Goal: Task Accomplishment & Management: Manage account settings

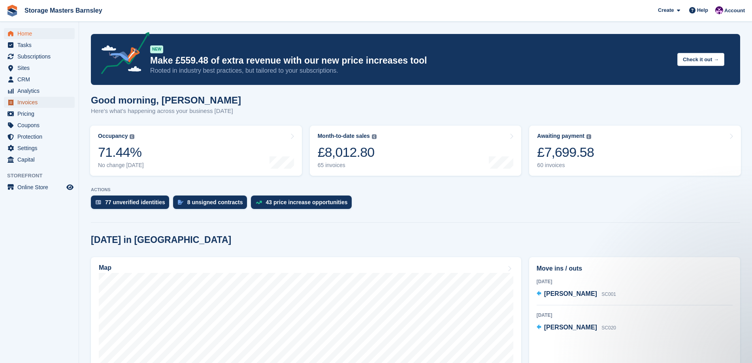
click at [24, 101] on span "Invoices" at bounding box center [40, 102] width 47 height 11
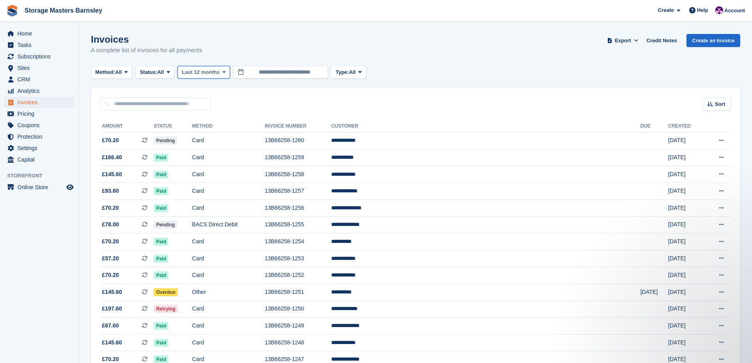
click at [225, 70] on icon at bounding box center [224, 72] width 3 height 5
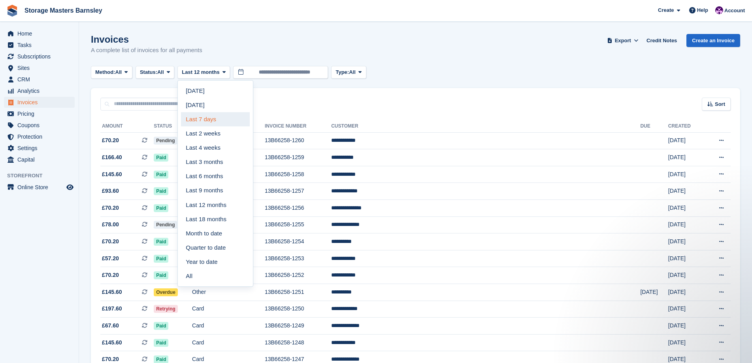
click at [223, 120] on link "Last 7 days" at bounding box center [215, 119] width 69 height 14
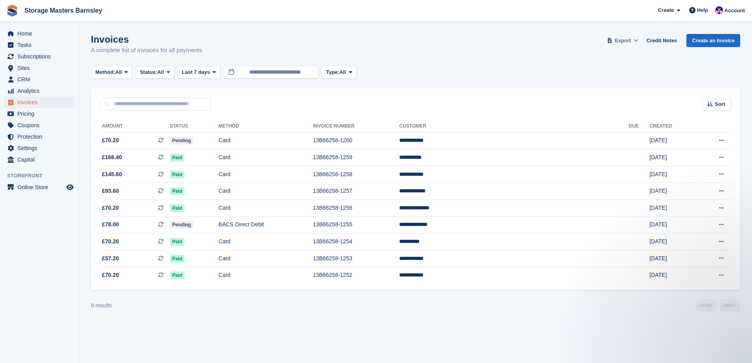
click at [639, 41] on icon at bounding box center [636, 40] width 4 height 5
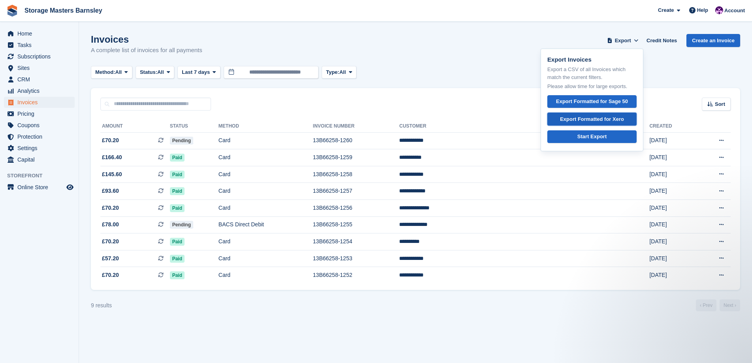
click at [623, 119] on div "Export Formatted for Xero" at bounding box center [592, 119] width 64 height 8
click at [213, 74] on icon at bounding box center [214, 72] width 3 height 5
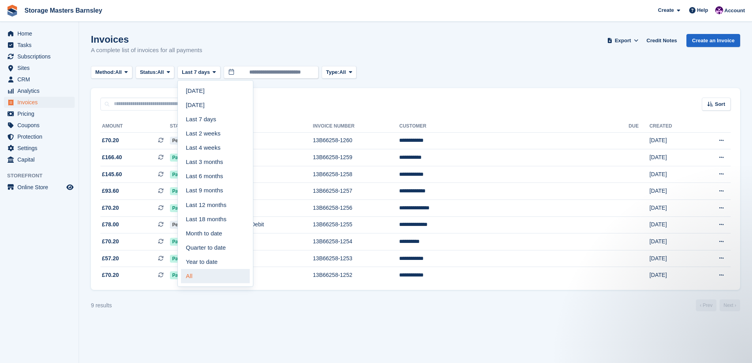
click at [192, 272] on link "All" at bounding box center [215, 276] width 69 height 14
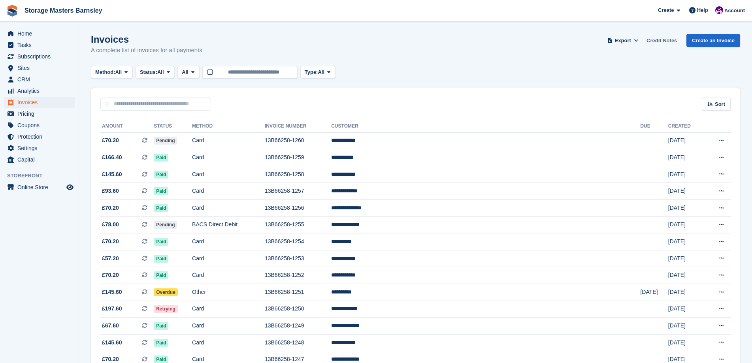
click at [672, 42] on link "Credit Notes" at bounding box center [662, 40] width 37 height 13
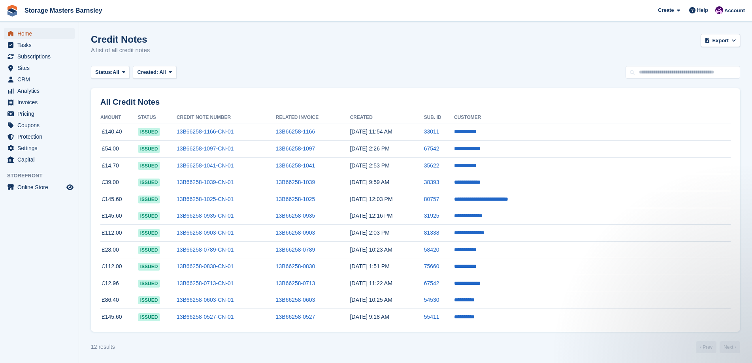
click at [29, 35] on span "Home" at bounding box center [40, 33] width 47 height 11
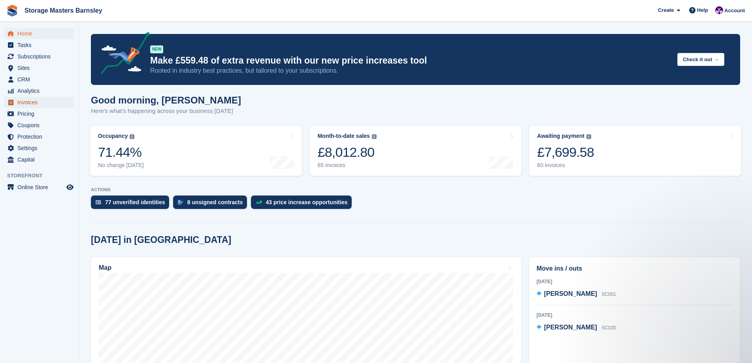
click at [33, 103] on span "Invoices" at bounding box center [40, 102] width 47 height 11
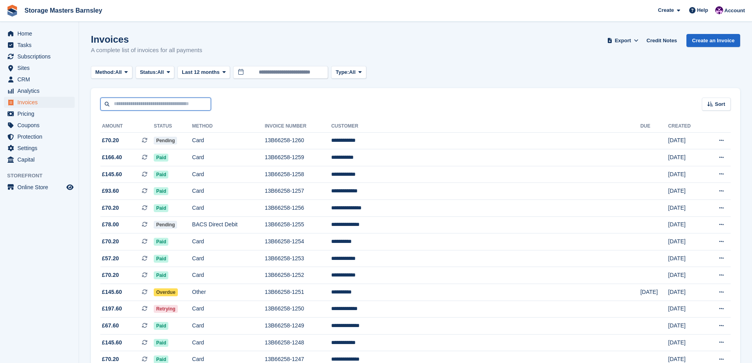
click at [116, 103] on input "text" at bounding box center [155, 104] width 111 height 13
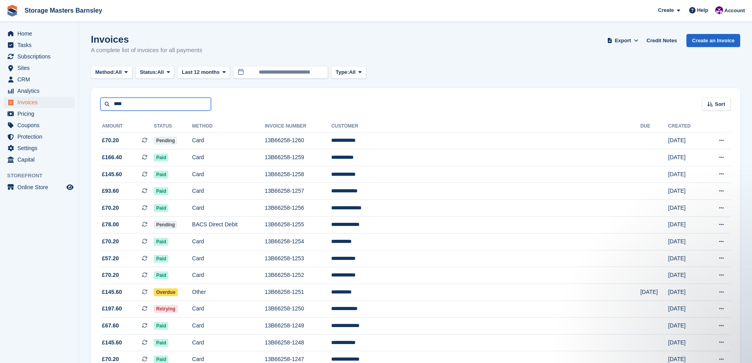
type input "****"
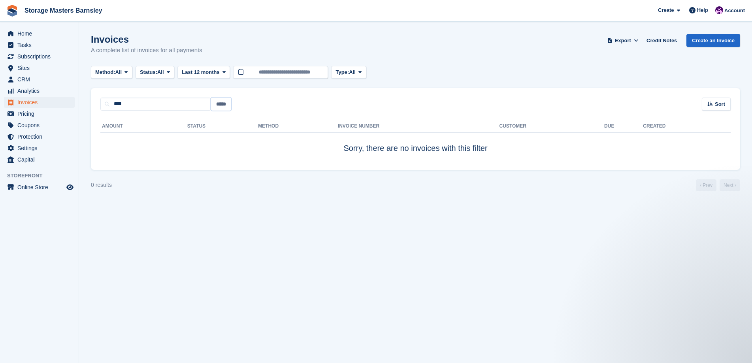
click at [221, 105] on input "*****" at bounding box center [221, 104] width 20 height 13
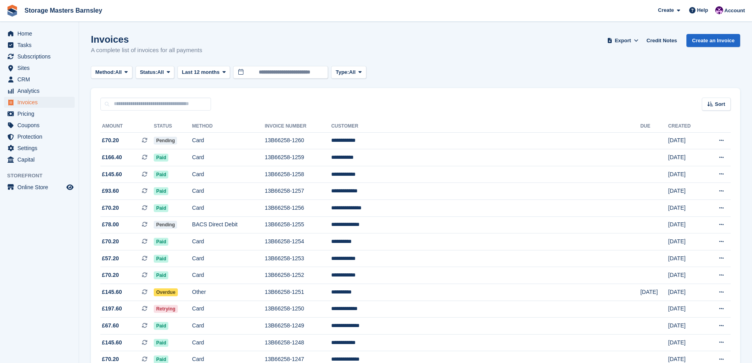
click at [140, 100] on div "Sort Sort by Date created Created (oldest first) Created (newest first)" at bounding box center [416, 99] width 650 height 23
click at [139, 104] on input "text" at bounding box center [155, 104] width 111 height 13
type input "****"
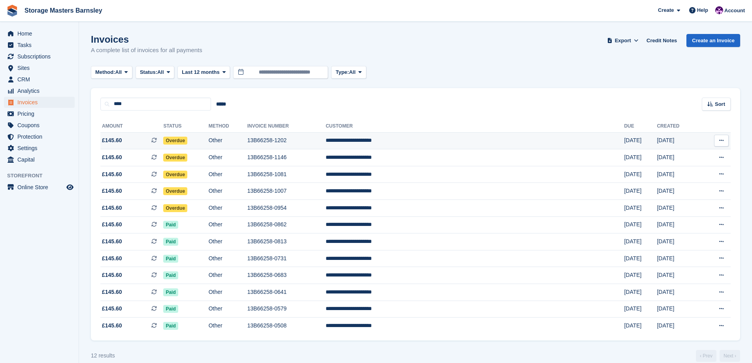
click at [208, 143] on td "Overdue" at bounding box center [185, 140] width 45 height 17
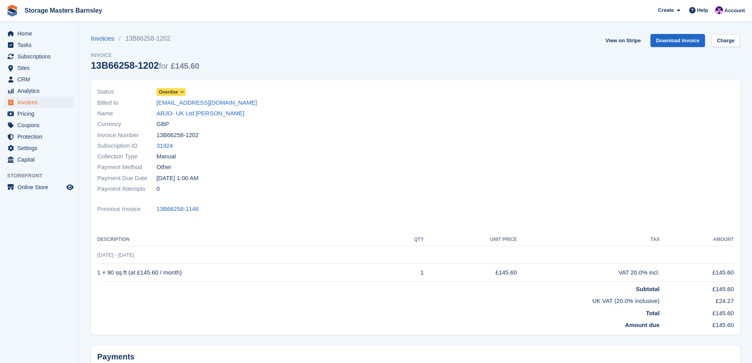
click at [181, 91] on icon at bounding box center [182, 92] width 4 height 5
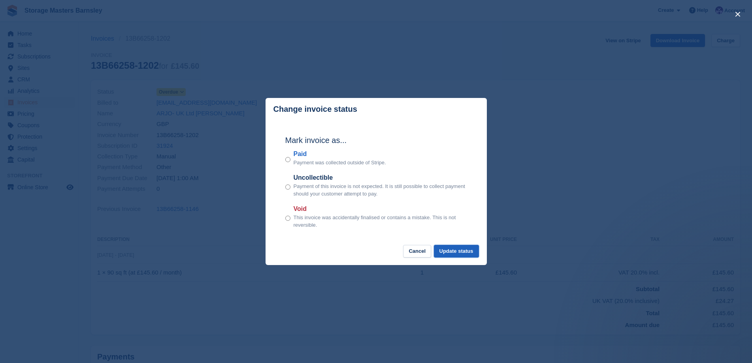
click at [455, 256] on button "Update status" at bounding box center [456, 251] width 45 height 13
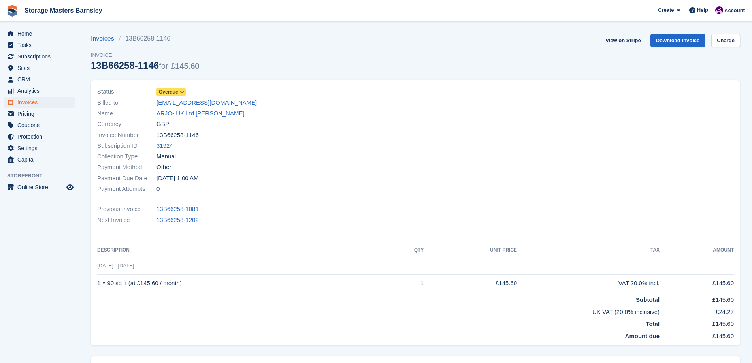
click at [181, 92] on icon at bounding box center [182, 92] width 4 height 5
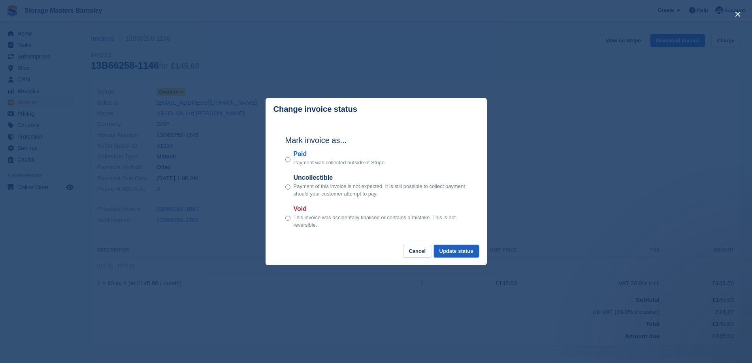
click at [464, 249] on button "Update status" at bounding box center [456, 251] width 45 height 13
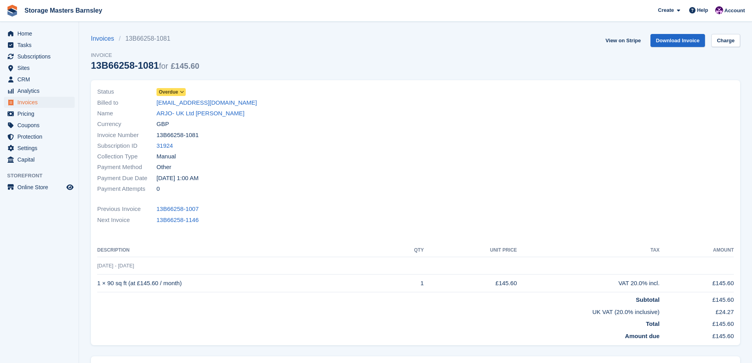
click at [182, 91] on icon at bounding box center [182, 92] width 4 height 5
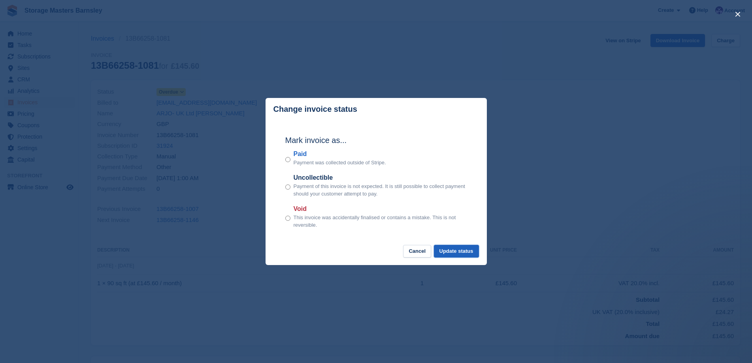
click at [462, 249] on button "Update status" at bounding box center [456, 251] width 45 height 13
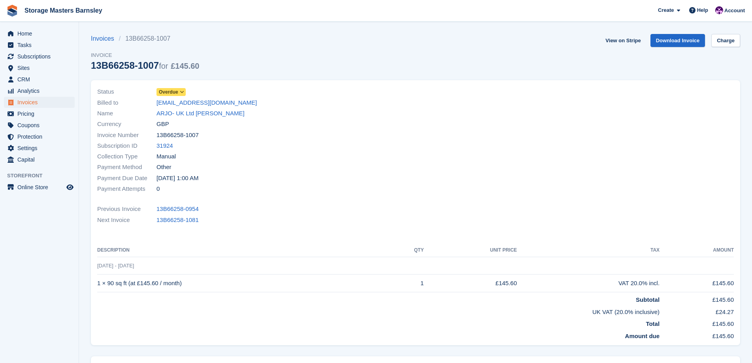
click at [180, 91] on icon at bounding box center [182, 92] width 4 height 5
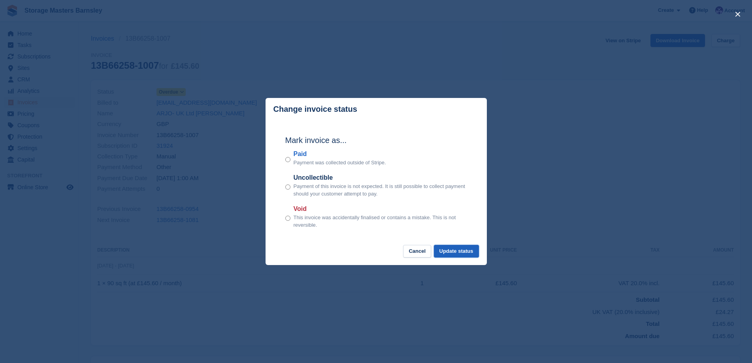
click at [467, 251] on button "Update status" at bounding box center [456, 251] width 45 height 13
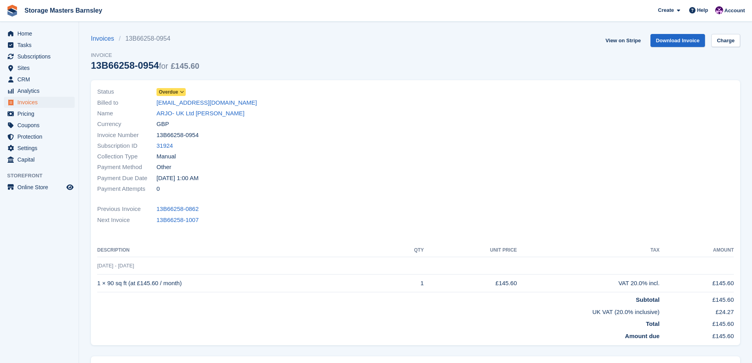
click at [183, 91] on icon at bounding box center [182, 92] width 4 height 5
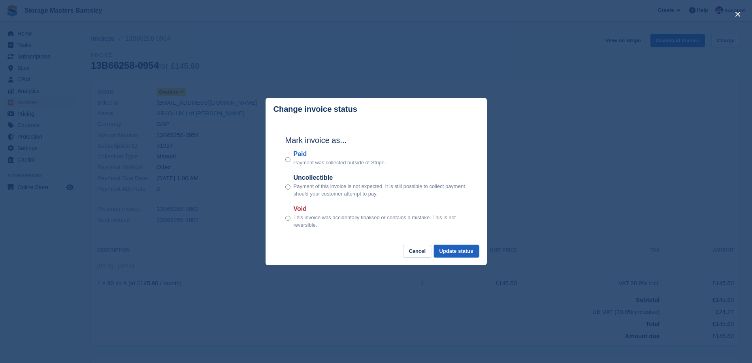
click at [466, 249] on button "Update status" at bounding box center [456, 251] width 45 height 13
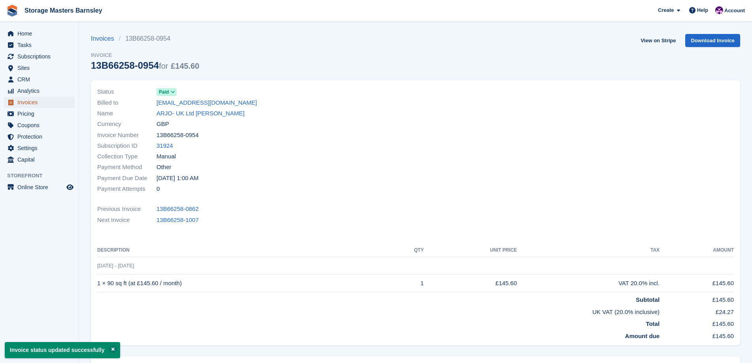
click at [37, 101] on span "Invoices" at bounding box center [40, 102] width 47 height 11
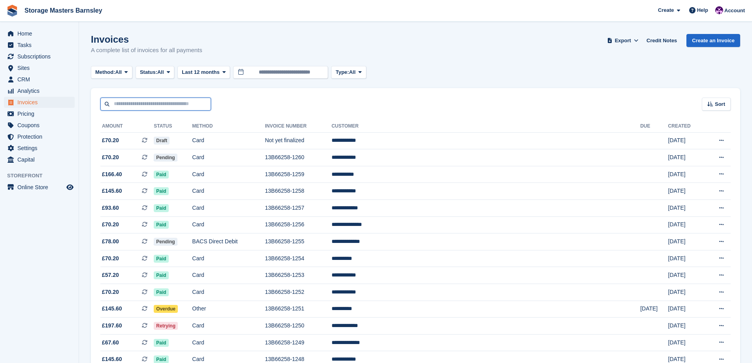
click at [120, 100] on input "text" at bounding box center [155, 104] width 111 height 13
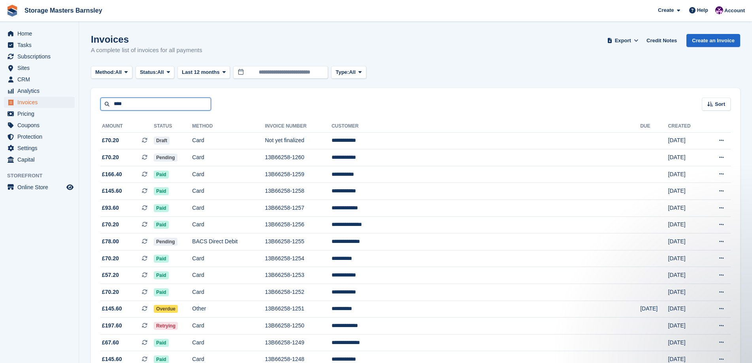
type input "****"
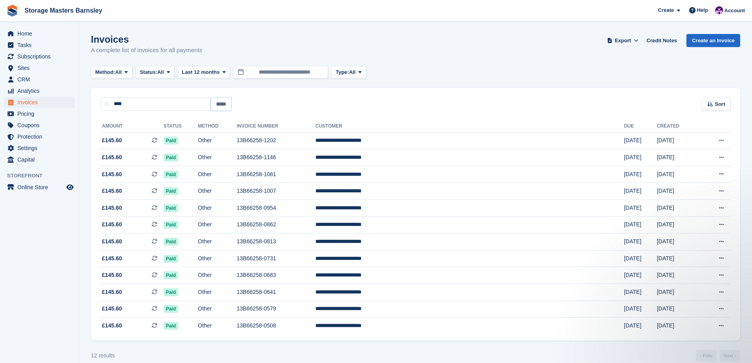
click at [227, 105] on input "*****" at bounding box center [221, 104] width 20 height 13
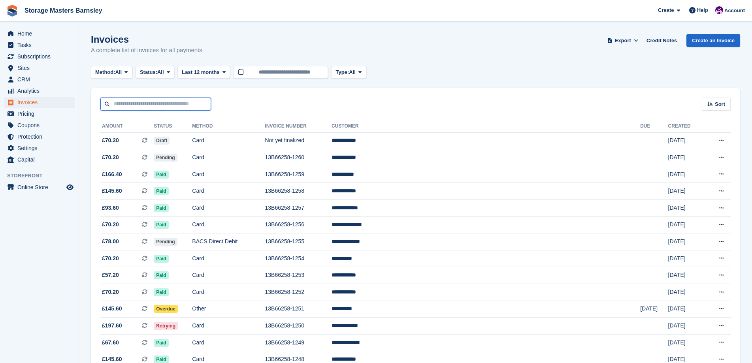
drag, startPoint x: 128, startPoint y: 108, endPoint x: 129, endPoint y: 102, distance: 6.4
click at [128, 106] on input "text" at bounding box center [155, 104] width 111 height 13
type input "******"
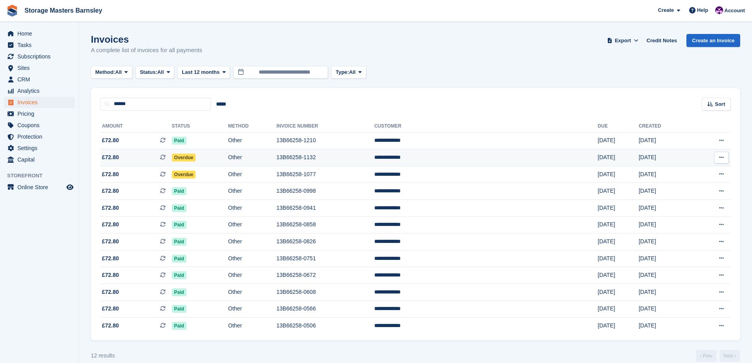
click at [229, 159] on td "Overdue" at bounding box center [200, 157] width 57 height 17
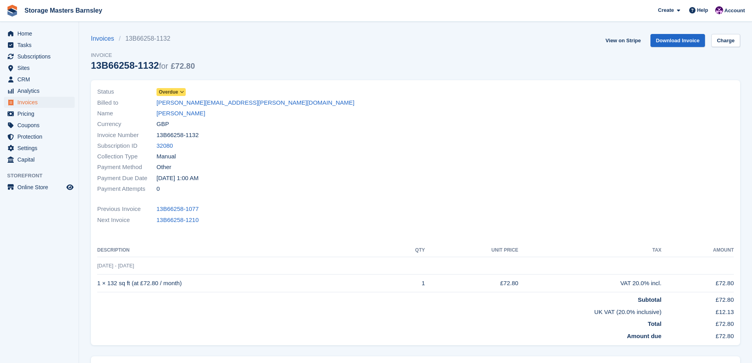
click at [181, 93] on icon at bounding box center [182, 92] width 4 height 5
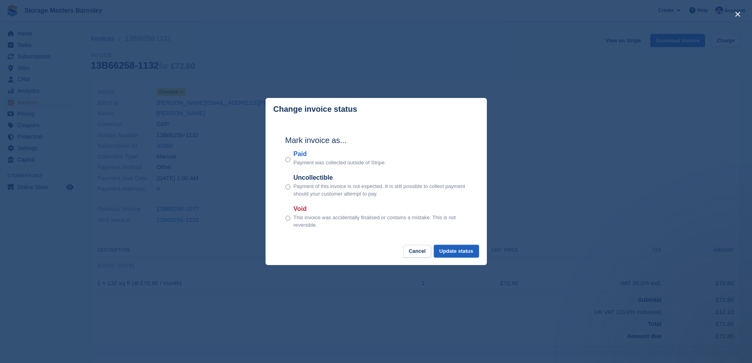
click at [470, 253] on button "Update status" at bounding box center [456, 251] width 45 height 13
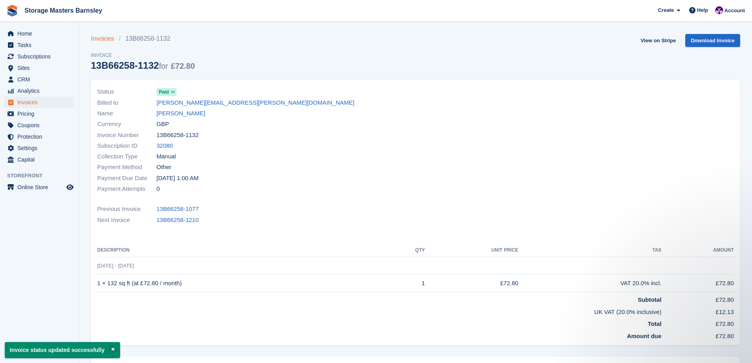
click at [104, 39] on link "Invoices" at bounding box center [105, 38] width 28 height 9
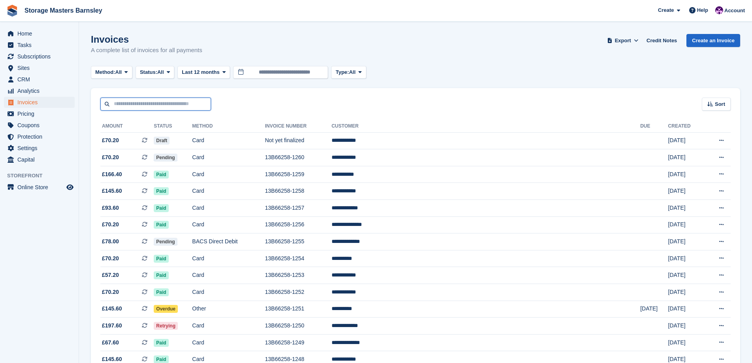
click at [128, 104] on input "text" at bounding box center [155, 104] width 111 height 13
type input "********"
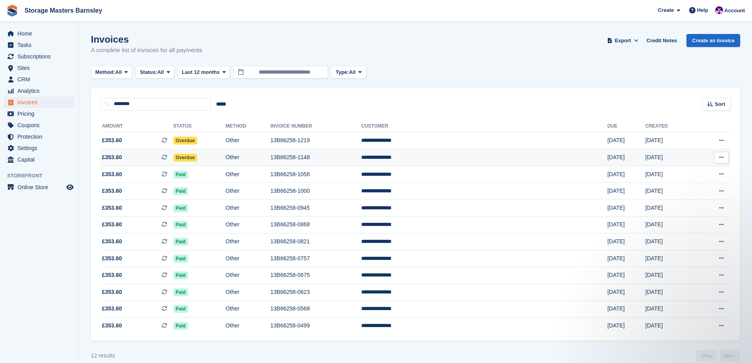
click at [226, 159] on td "Overdue" at bounding box center [200, 157] width 52 height 17
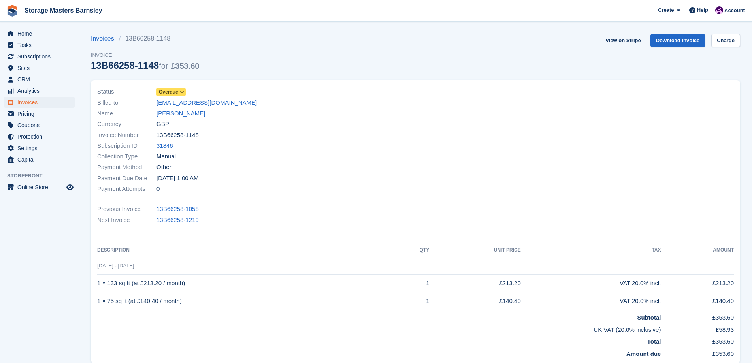
click at [183, 91] on icon at bounding box center [182, 92] width 4 height 5
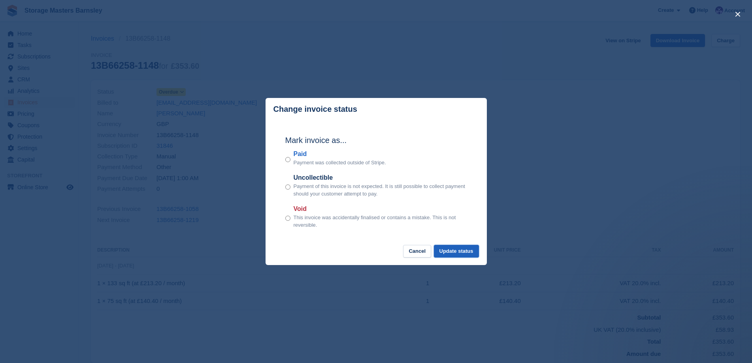
click at [455, 254] on button "Update status" at bounding box center [456, 251] width 45 height 13
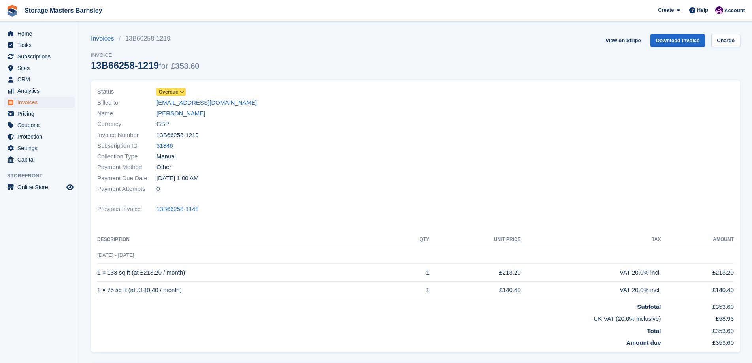
click at [182, 92] on icon at bounding box center [182, 92] width 4 height 5
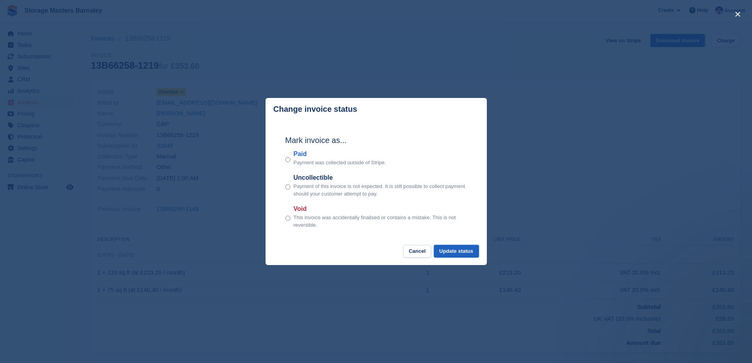
click at [469, 253] on button "Update status" at bounding box center [456, 251] width 45 height 13
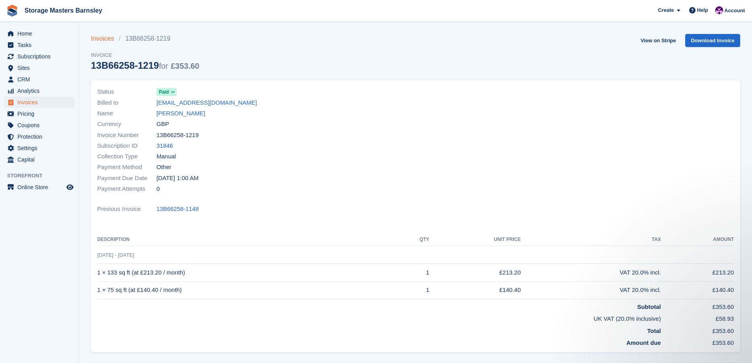
click at [100, 37] on link "Invoices" at bounding box center [105, 38] width 28 height 9
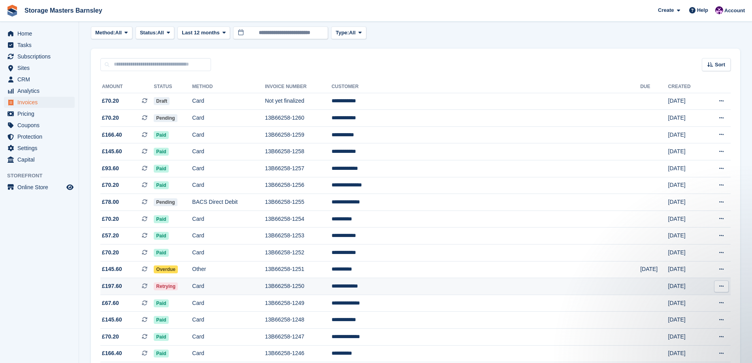
click at [265, 287] on td "Card" at bounding box center [228, 286] width 73 height 17
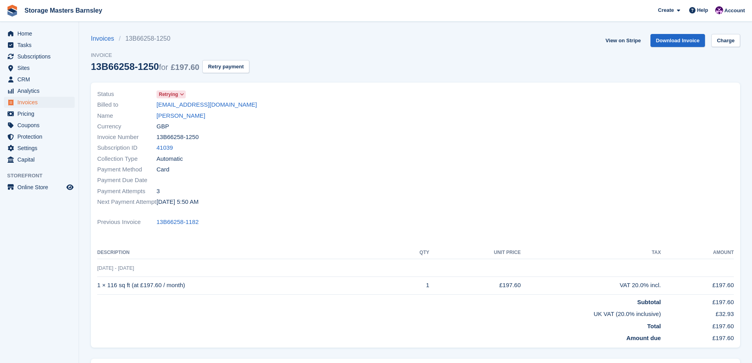
click at [180, 94] on icon at bounding box center [182, 94] width 4 height 5
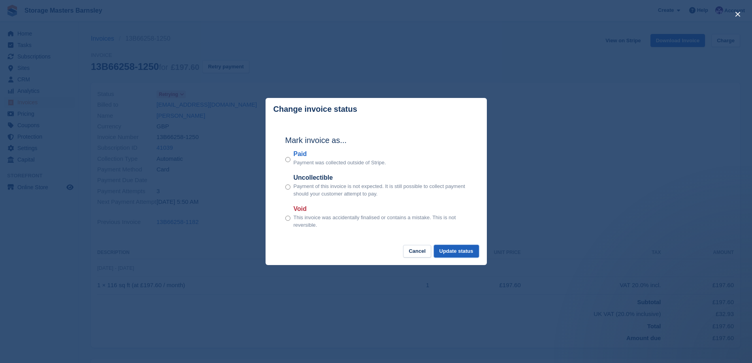
click at [463, 252] on button "Update status" at bounding box center [456, 251] width 45 height 13
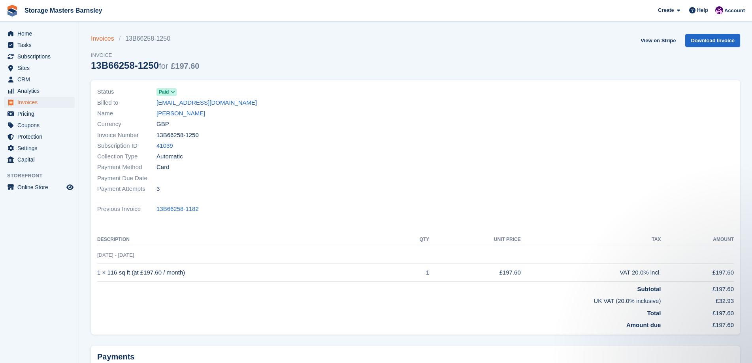
click at [99, 40] on link "Invoices" at bounding box center [105, 38] width 28 height 9
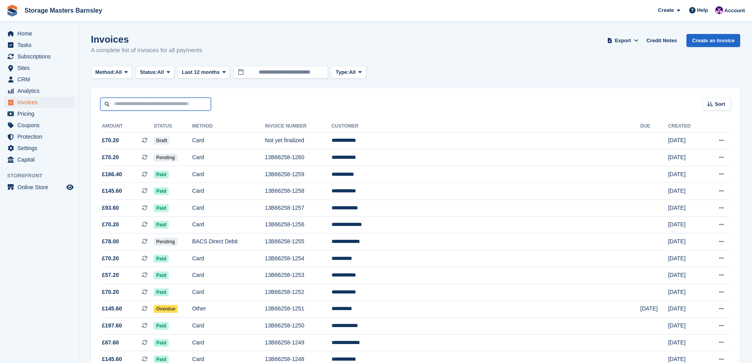
click at [123, 104] on input "text" at bounding box center [155, 104] width 111 height 13
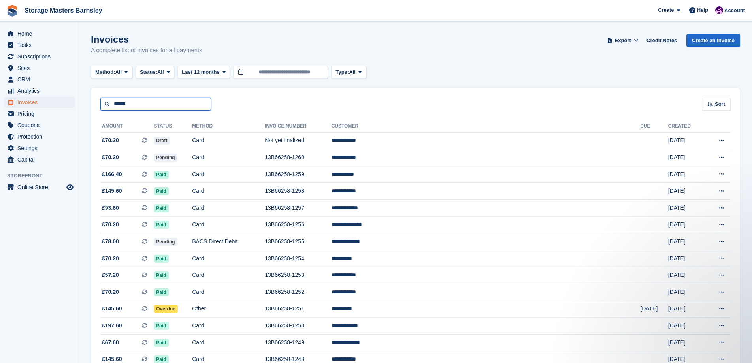
type input "******"
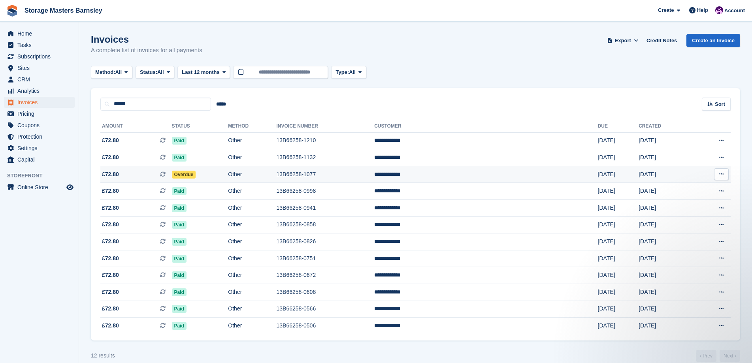
click at [229, 176] on td "Overdue" at bounding box center [200, 174] width 57 height 17
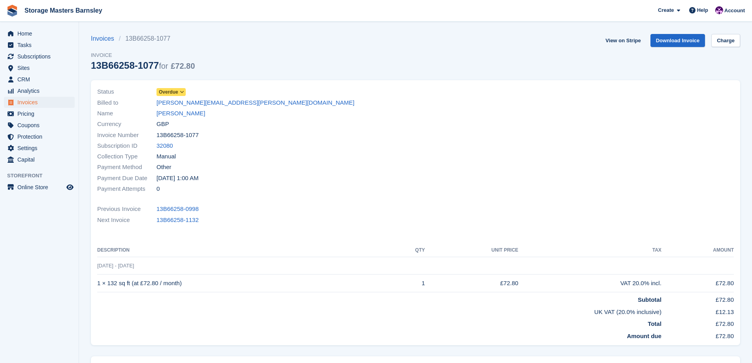
click at [183, 92] on icon at bounding box center [182, 92] width 4 height 5
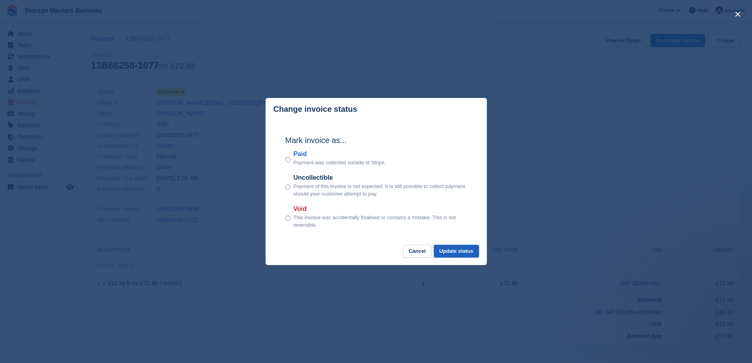
click at [460, 250] on button "Update status" at bounding box center [456, 251] width 45 height 13
